Goal: Task Accomplishment & Management: Use online tool/utility

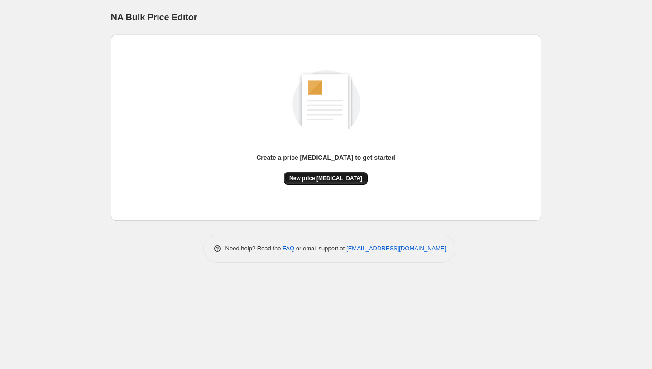
click at [309, 182] on button "New price [MEDICAL_DATA]" at bounding box center [326, 178] width 84 height 13
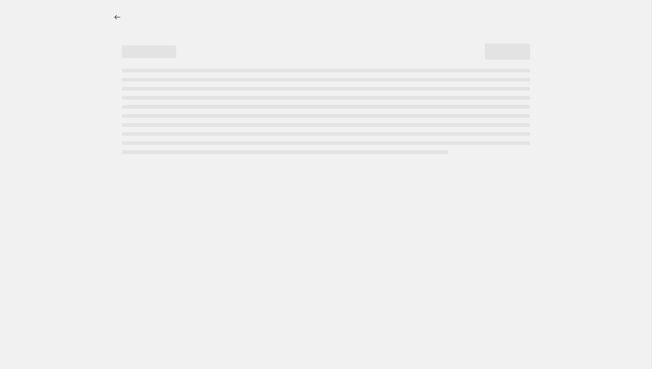
select select "percentage"
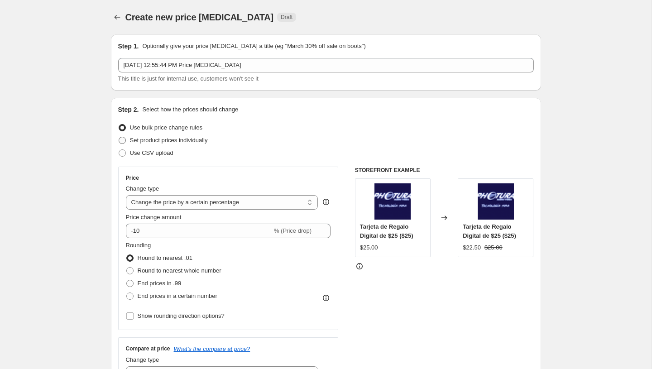
click at [157, 140] on span "Set product prices individually" at bounding box center [169, 140] width 78 height 7
click at [119, 137] on input "Set product prices individually" at bounding box center [119, 137] width 0 height 0
radio input "true"
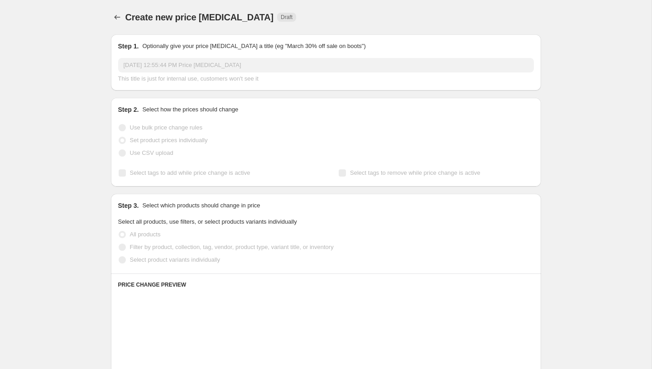
scroll to position [176, 0]
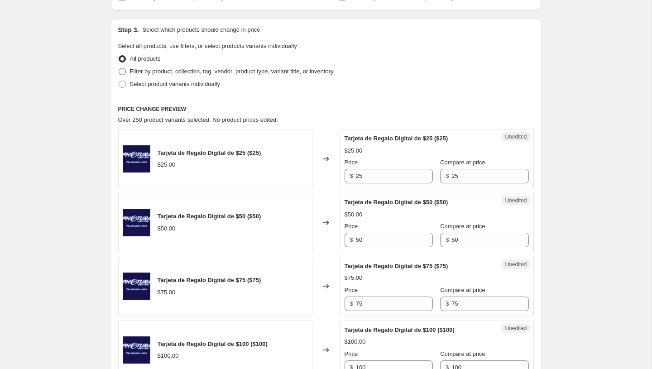
click at [168, 67] on span "Filter by product, collection, tag, vendor, product type, variant title, or inv…" at bounding box center [232, 71] width 204 height 9
click at [119, 68] on input "Filter by product, collection, tag, vendor, product type, variant title, or inv…" at bounding box center [119, 68] width 0 height 0
radio input "true"
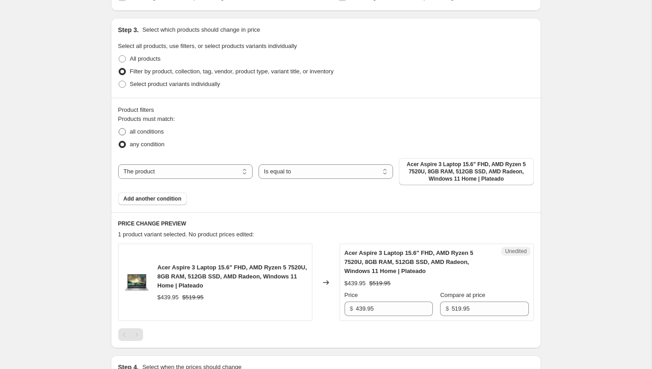
click at [145, 131] on span "all conditions" at bounding box center [147, 131] width 34 height 7
click at [119, 128] on input "all conditions" at bounding box center [119, 128] width 0 height 0
radio input "true"
click at [159, 204] on button "Add another condition" at bounding box center [152, 198] width 69 height 13
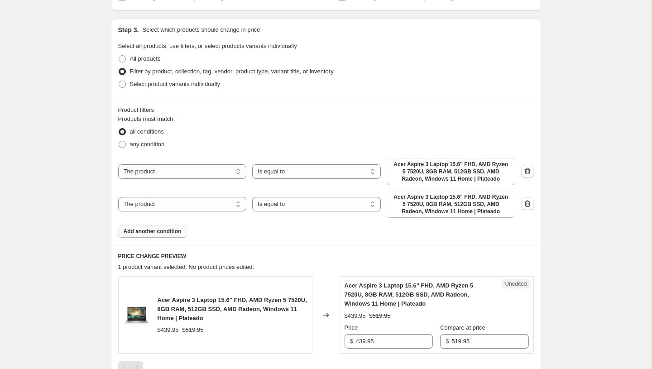
click at [158, 229] on span "Add another condition" at bounding box center [153, 231] width 58 height 7
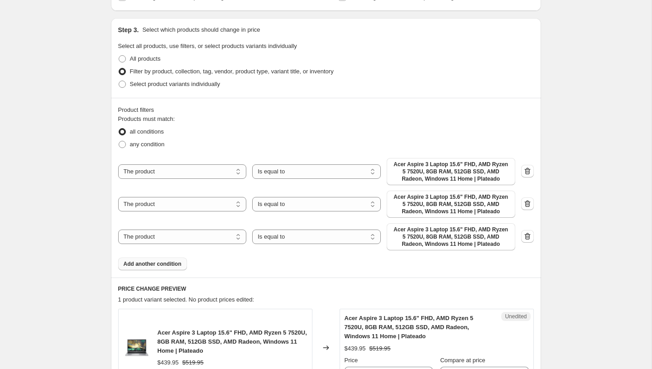
click at [205, 245] on div "The product The product's collection The product's tag The product's vendor The…" at bounding box center [316, 236] width 397 height 27
click at [205, 240] on select "The product The product's collection The product's tag The product's vendor The…" at bounding box center [182, 236] width 128 height 14
select select "vendor"
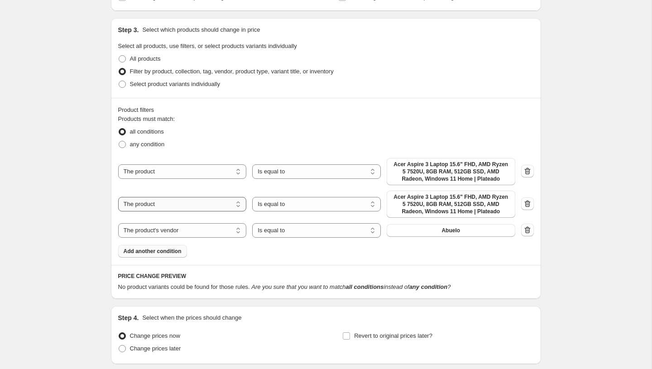
click at [199, 209] on select "The product The product's collection The product's tag The product's vendor The…" at bounding box center [182, 204] width 128 height 14
select select "product_status"
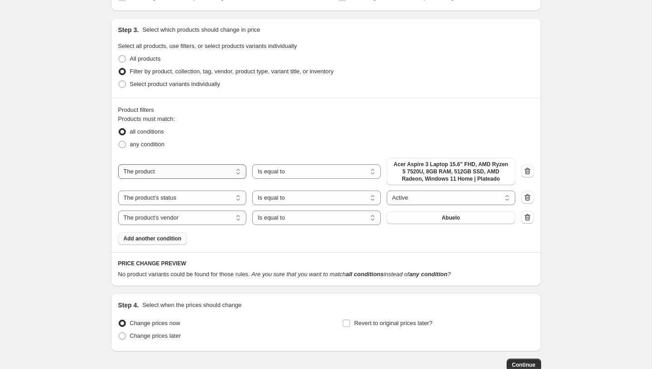
click at [199, 166] on select "The product The product's collection The product's tag The product's vendor The…" at bounding box center [182, 171] width 128 height 14
select select "tag"
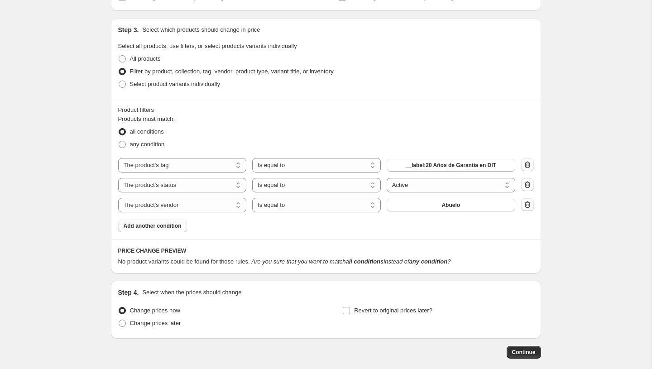
click at [162, 229] on span "Add another condition" at bounding box center [153, 225] width 58 height 7
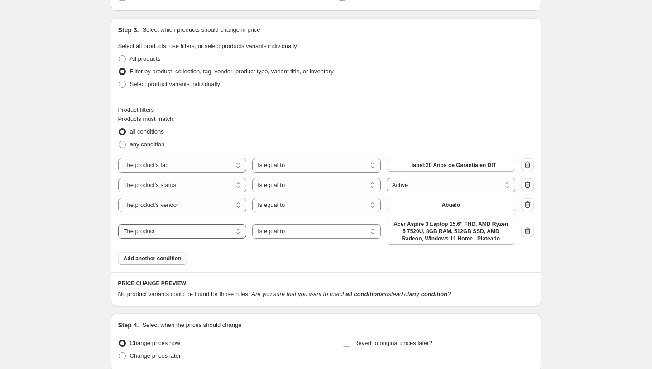
click at [181, 236] on select "The product The product's collection The product's tag The product's vendor The…" at bounding box center [182, 231] width 128 height 14
select select "tag"
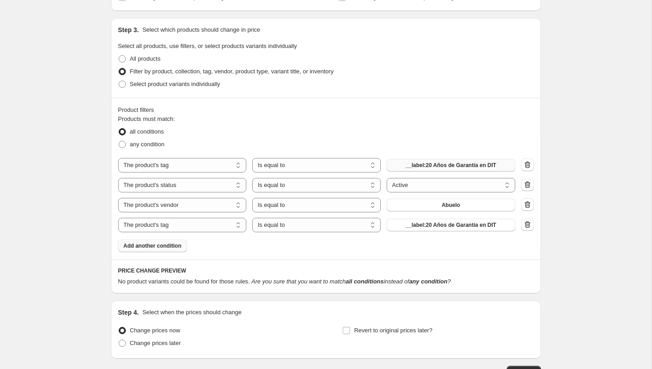
click at [420, 169] on button "__label:20 Años de Garantía en DIT" at bounding box center [450, 165] width 128 height 13
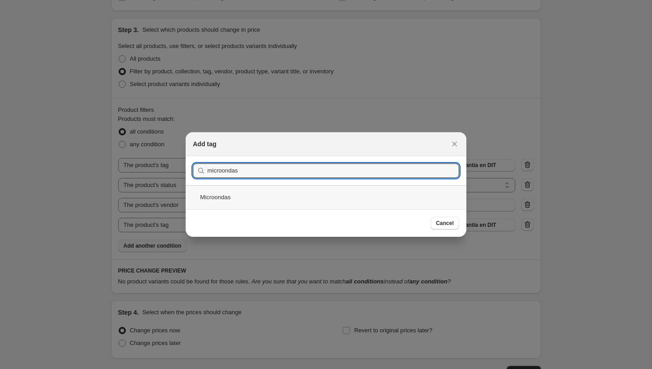
type input "microondas"
click at [223, 201] on div "Microondas" at bounding box center [326, 197] width 281 height 24
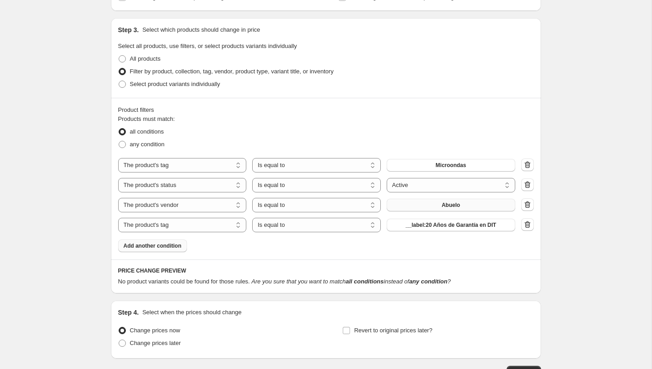
click at [426, 202] on button "Abuelo" at bounding box center [450, 205] width 128 height 13
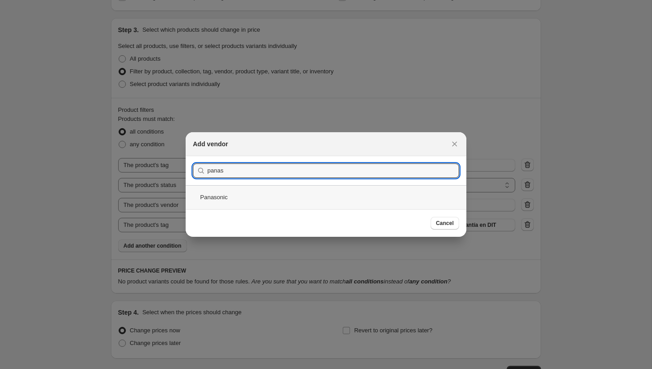
type input "panas"
click at [229, 198] on div "Panasonic" at bounding box center [326, 197] width 281 height 24
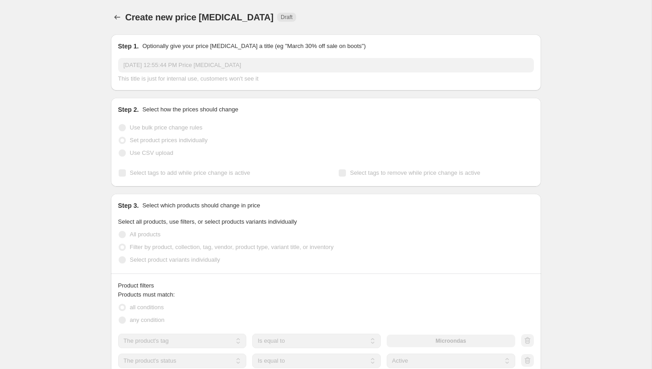
scroll to position [176, 0]
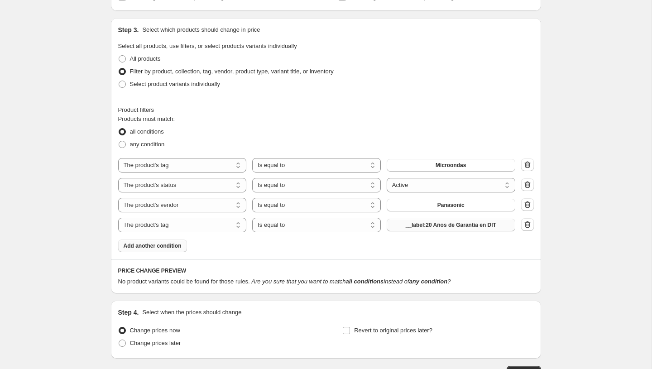
click at [435, 227] on span "__label:20 Años de Garantía en DIT" at bounding box center [450, 224] width 90 height 7
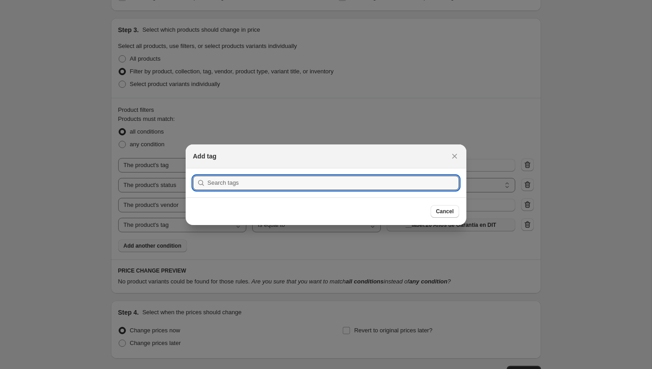
scroll to position [0, 0]
click at [245, 253] on div at bounding box center [326, 184] width 652 height 369
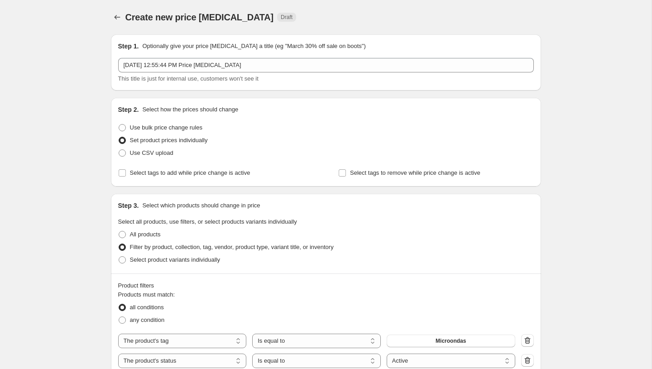
scroll to position [176, 0]
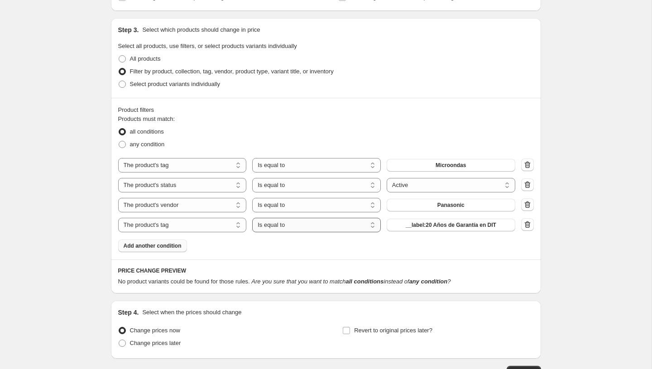
click at [283, 226] on select "Is equal to Is not equal to" at bounding box center [316, 225] width 128 height 14
click at [279, 228] on select "Is equal to Is not equal to" at bounding box center [316, 225] width 128 height 14
select select "not_equal"
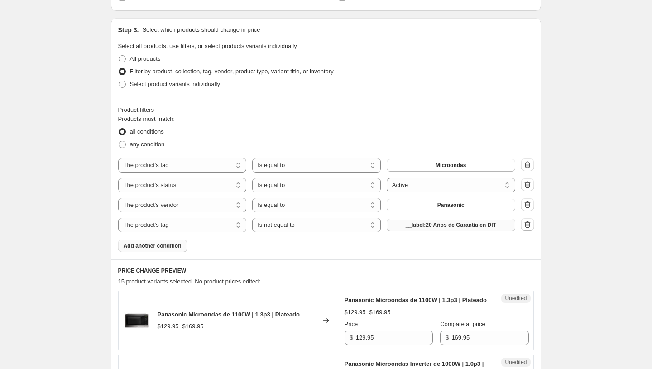
click at [446, 228] on span "__label:20 Años de Garantía en DIT" at bounding box center [450, 224] width 90 height 7
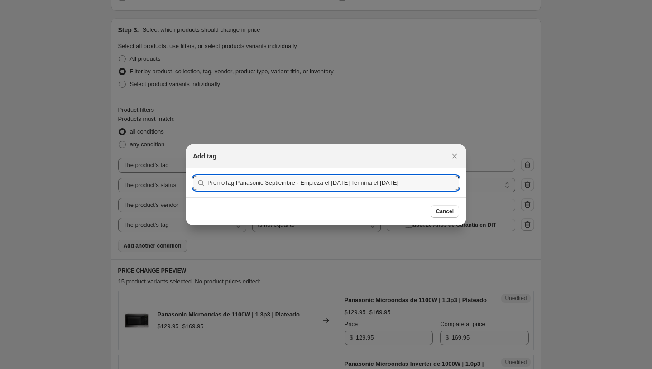
scroll to position [0, 7]
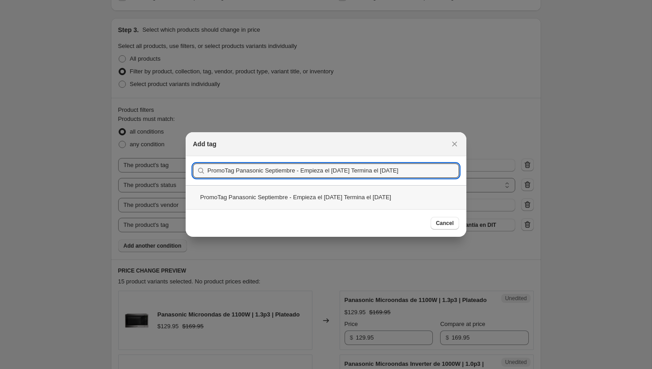
type input "PromoTag Panasonic Septiembre - Empieza el [DATE] Termina el [DATE]"
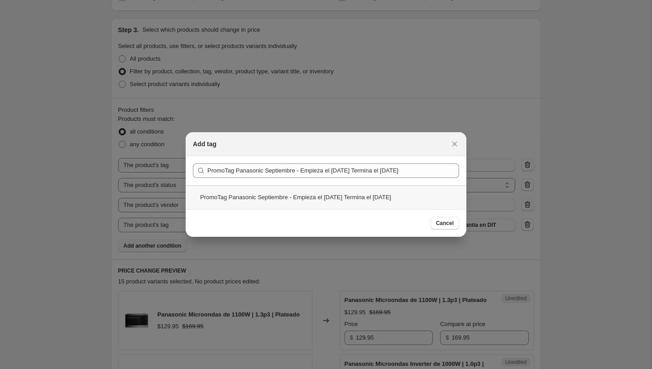
scroll to position [0, 0]
click at [313, 201] on div "PromoTag Panasonic Septiembre - Empieza el [DATE] Termina el [DATE]" at bounding box center [326, 197] width 281 height 24
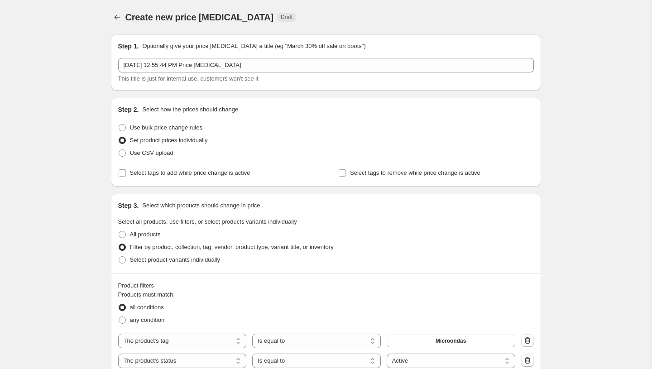
scroll to position [419, 0]
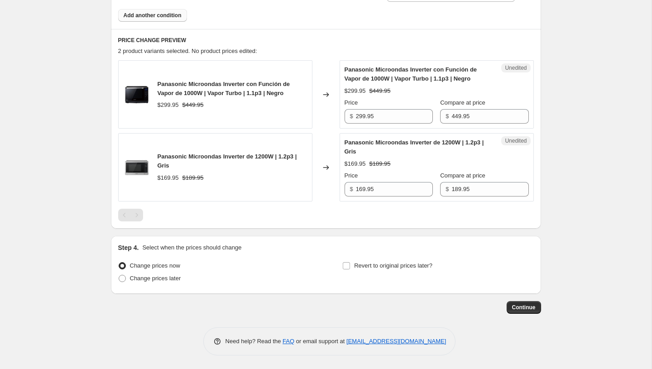
click at [376, 71] on span "Panasonic Microondas Inverter con Función de Vapor de 1000W | Vapor Turbo | 1.1…" at bounding box center [410, 74] width 133 height 16
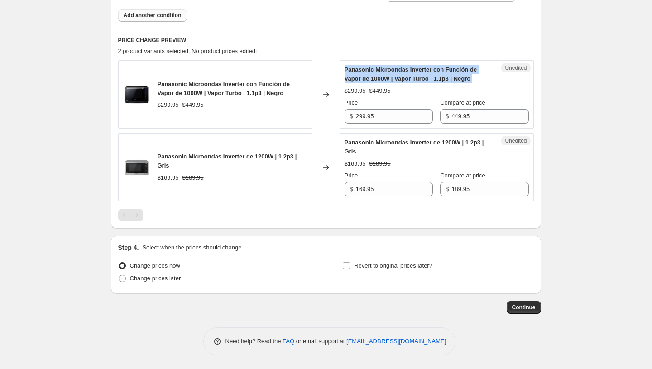
click at [376, 71] on span "Panasonic Microondas Inverter con Función de Vapor de 1000W | Vapor Turbo | 1.1…" at bounding box center [410, 74] width 133 height 16
copy span "Panasonic Microondas Inverter con Función de Vapor de 1000W | Vapor Turbo | 1.1…"
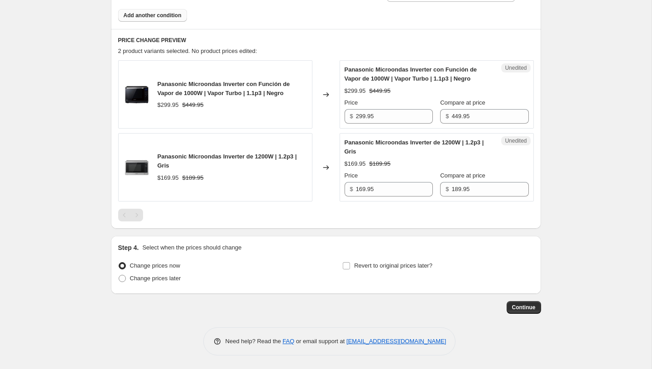
click at [349, 152] on span "Panasonic Microondas Inverter de 1200W | 1.2p3 | Gris" at bounding box center [413, 147] width 139 height 16
copy span "Panasonic Microondas Inverter de 1200W | 1.2p3 | Gris"
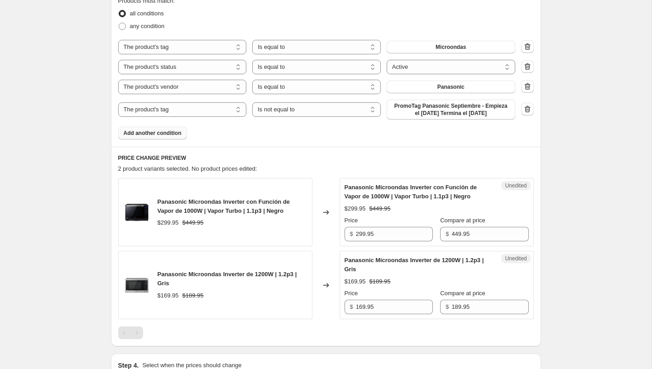
click at [390, 200] on span "Panasonic Microondas Inverter con Función de Vapor de 1000W | Vapor Turbo | 1.1…" at bounding box center [410, 192] width 133 height 16
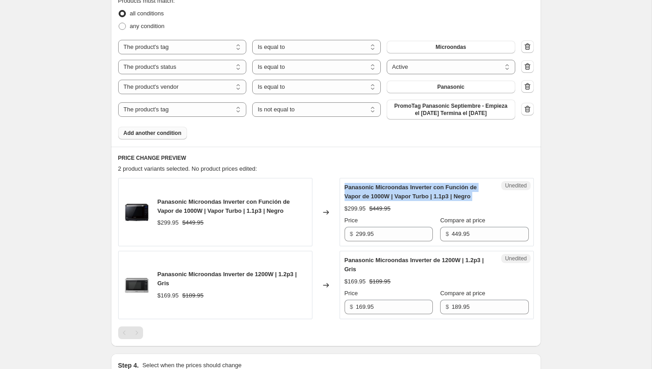
click at [390, 200] on span "Panasonic Microondas Inverter con Función de Vapor de 1000W | Vapor Turbo | 1.1…" at bounding box center [410, 192] width 133 height 16
copy span "Panasonic Microondas Inverter con Función de Vapor de 1000W | Vapor Turbo | 1.1…"
